Goal: Task Accomplishment & Management: Manage account settings

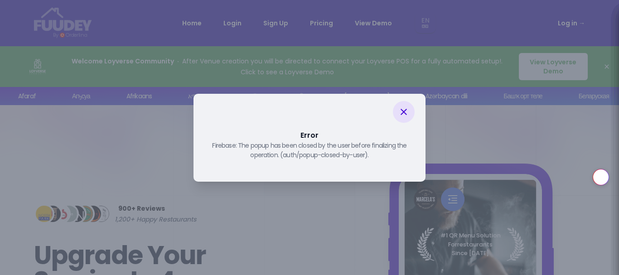
select select "en"
click at [405, 112] on icon at bounding box center [404, 112] width 11 height 11
select select "en"
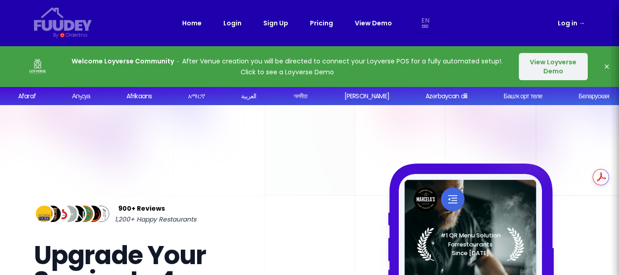
select select "en"
click at [570, 23] on link "Log in →" at bounding box center [571, 23] width 27 height 11
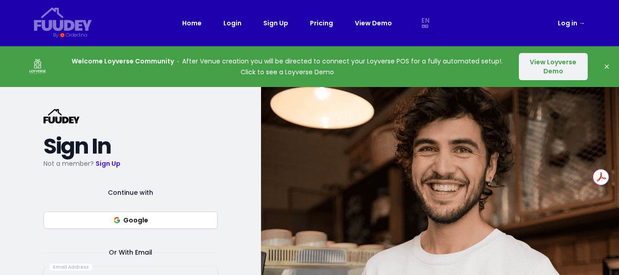
select select "en"
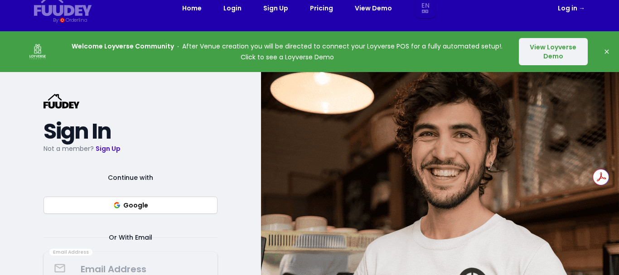
scroll to position [30, 0]
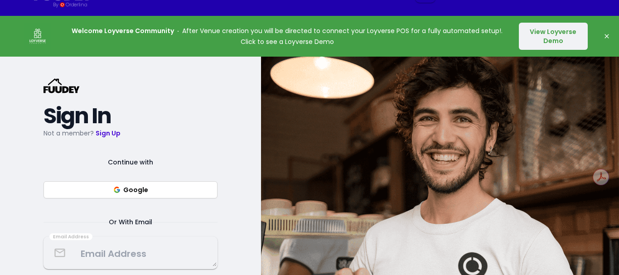
click at [126, 188] on button "Google" at bounding box center [131, 189] width 174 height 17
select select "en"
click at [133, 192] on button "Google" at bounding box center [131, 189] width 174 height 17
select select "en"
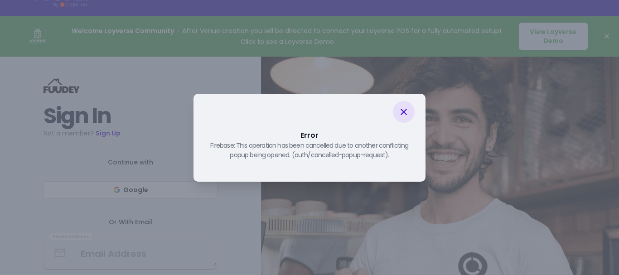
click at [407, 114] on icon at bounding box center [404, 112] width 11 height 11
select select "en"
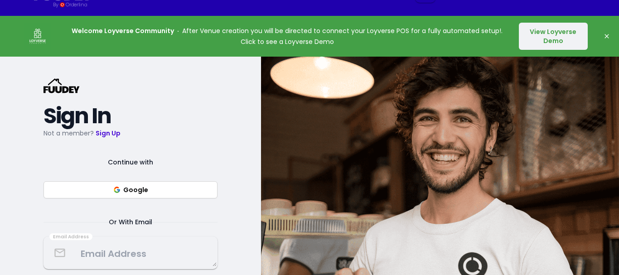
select select "en"
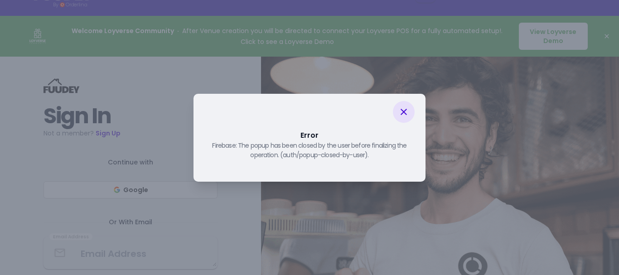
select select "en"
